Goal: Find specific page/section: Find specific page/section

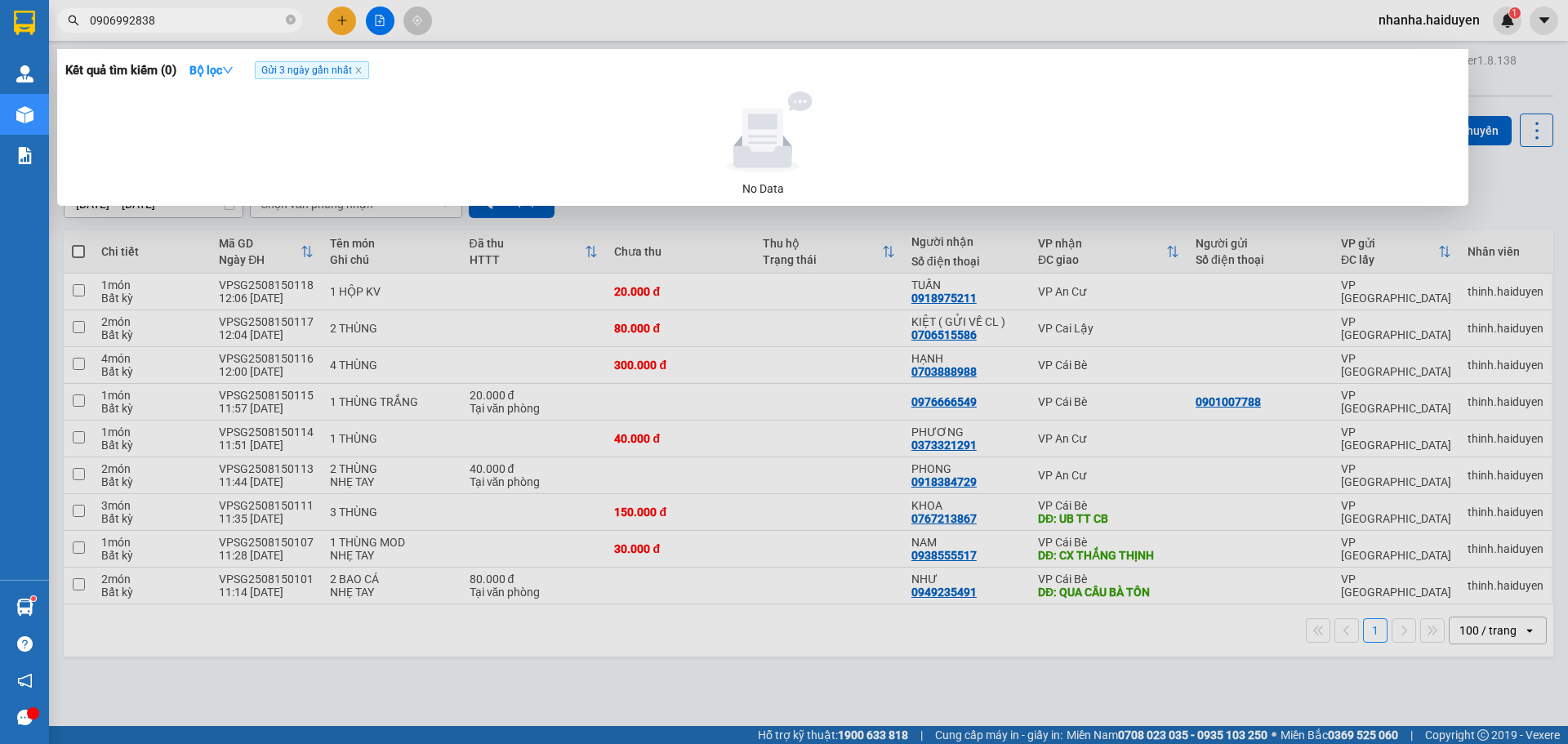
click at [241, 24] on input "0906992838" at bounding box center [185, 20] width 192 height 18
click at [241, 25] on input "0906992838" at bounding box center [185, 20] width 192 height 18
click at [363, 72] on icon "close" at bounding box center [359, 70] width 8 height 8
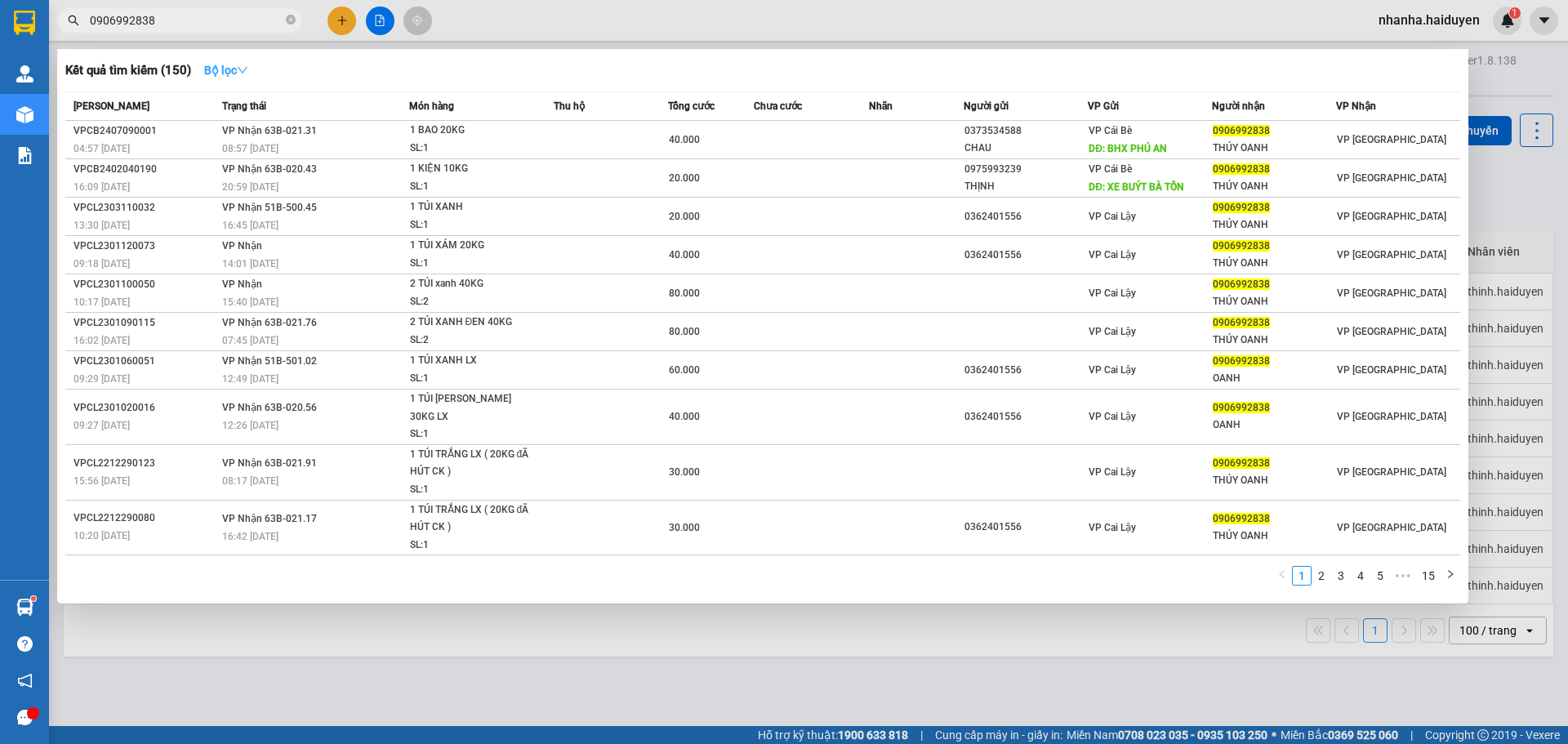
click at [248, 76] on strong "Bộ lọc" at bounding box center [226, 70] width 44 height 13
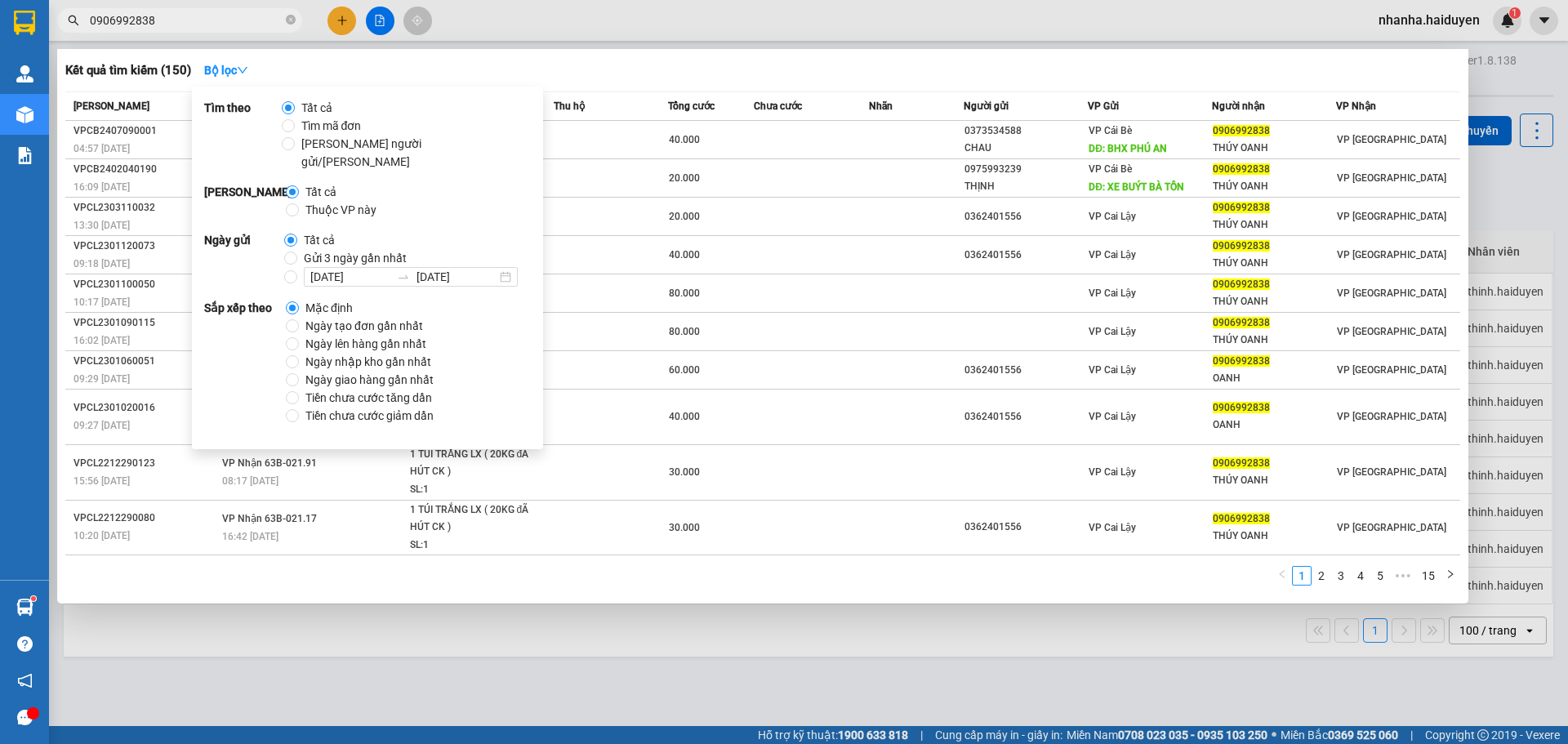
click at [315, 249] on span "Gửi 3 ngày gần nhất" at bounding box center [355, 258] width 116 height 18
click at [297, 251] on input "Gửi 3 ngày gần nhất" at bounding box center [290, 257] width 13 height 13
radio input "true"
radio input "false"
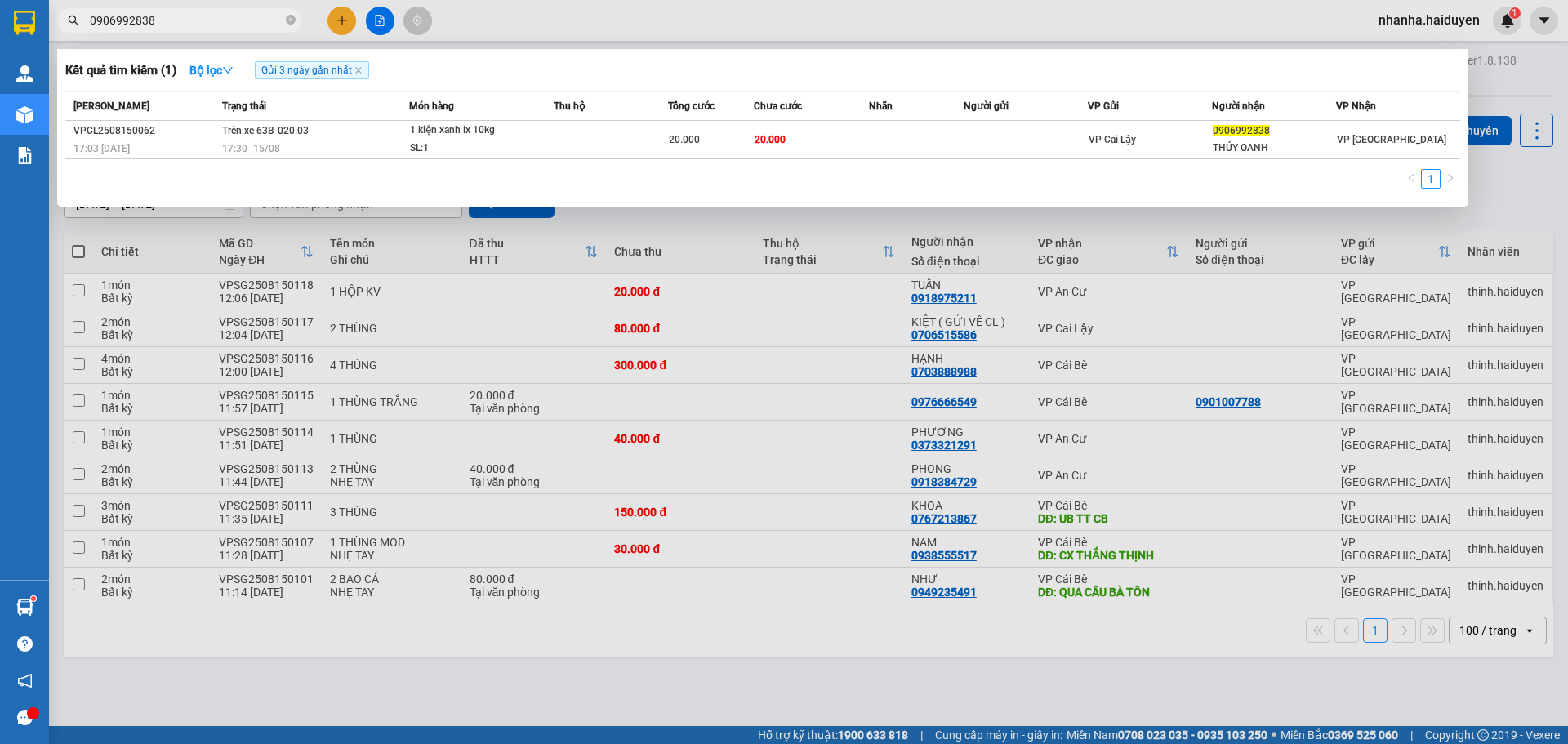
click at [673, 55] on div "Kết quả [PERSON_NAME] ( 1 ) Bộ lọc Gửi 3 ngày gần nhất Mã ĐH Trạng thái Món hàn…" at bounding box center [763, 128] width 1411 height 158
